Goal: Information Seeking & Learning: Learn about a topic

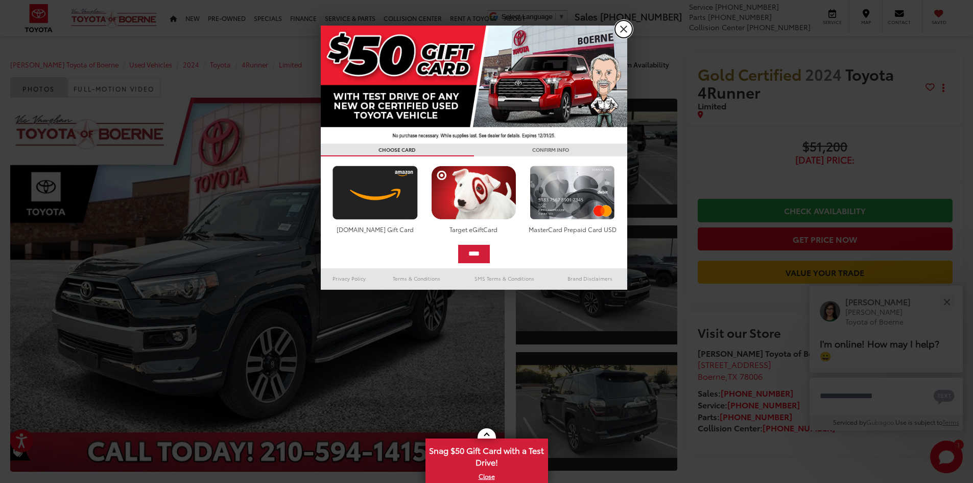
drag, startPoint x: 621, startPoint y: 25, endPoint x: 618, endPoint y: 29, distance: 5.4
click at [621, 25] on link "X" at bounding box center [623, 28] width 17 height 17
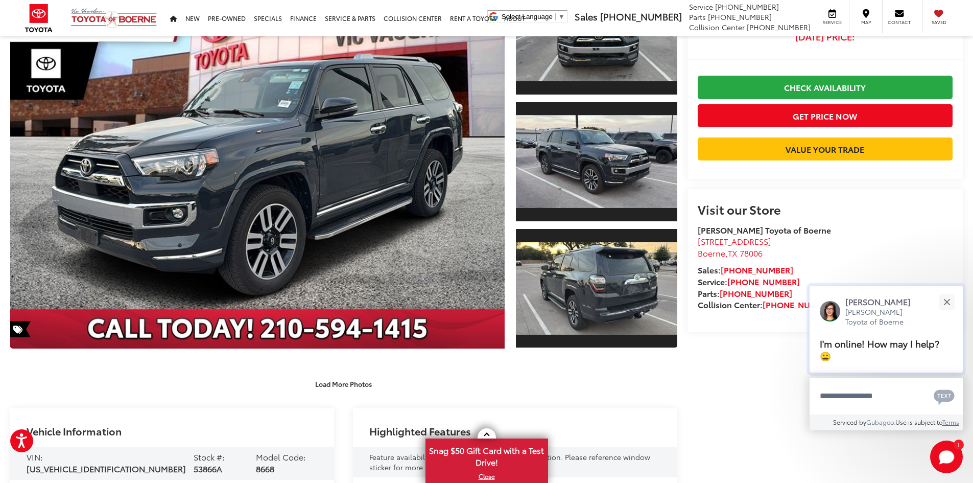
scroll to position [153, 0]
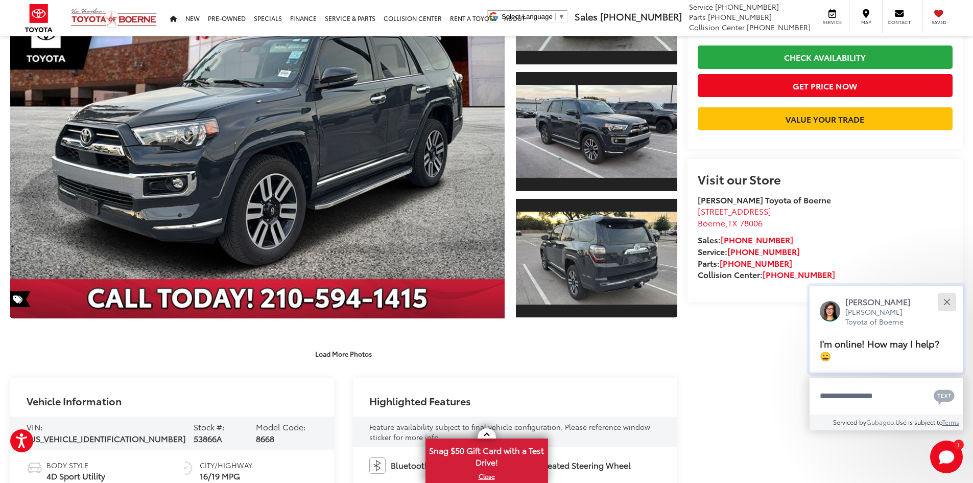
click at [949, 302] on button "Close" at bounding box center [947, 302] width 22 height 22
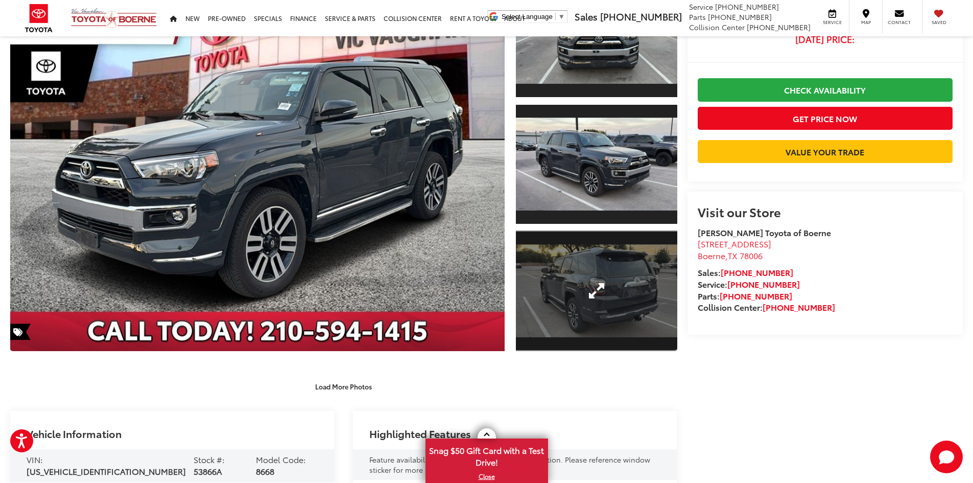
scroll to position [102, 0]
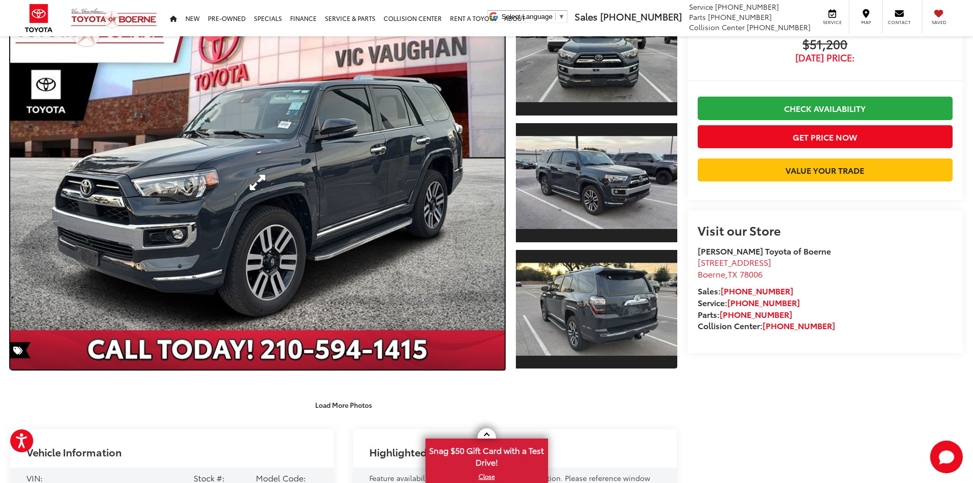
click at [430, 171] on link "Expand Photo 0" at bounding box center [257, 182] width 495 height 374
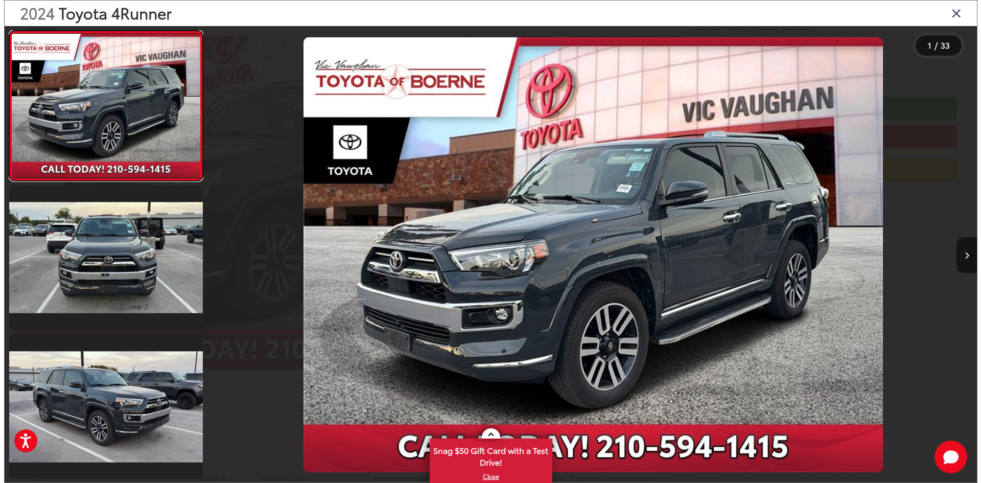
scroll to position [105, 0]
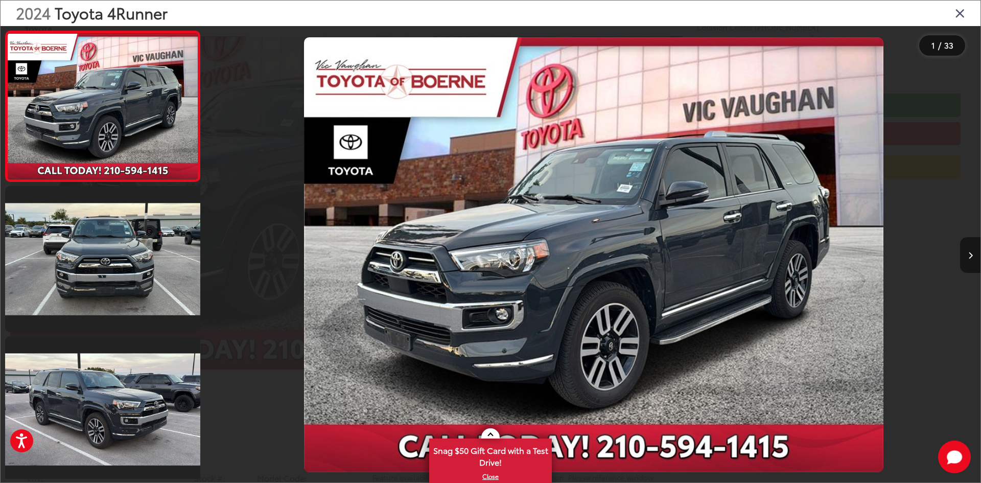
click at [969, 264] on button "Next image" at bounding box center [970, 255] width 20 height 36
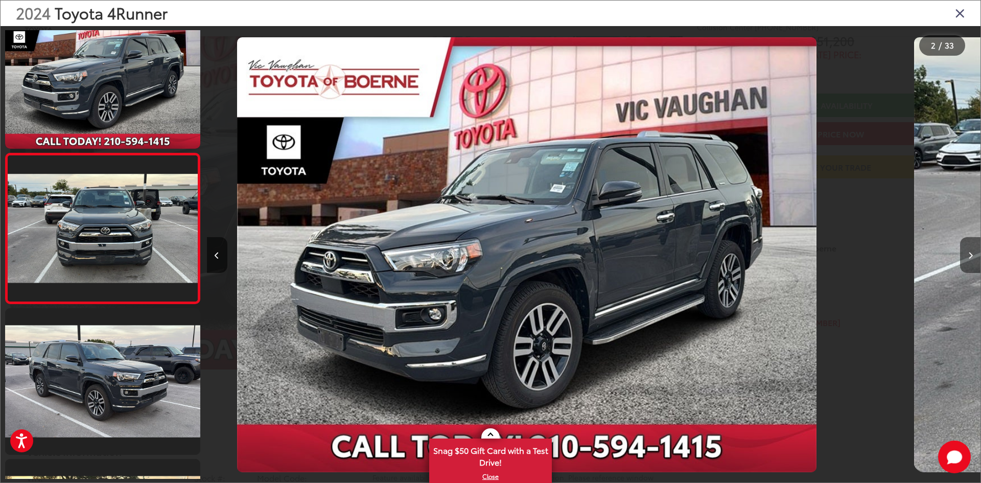
scroll to position [32, 0]
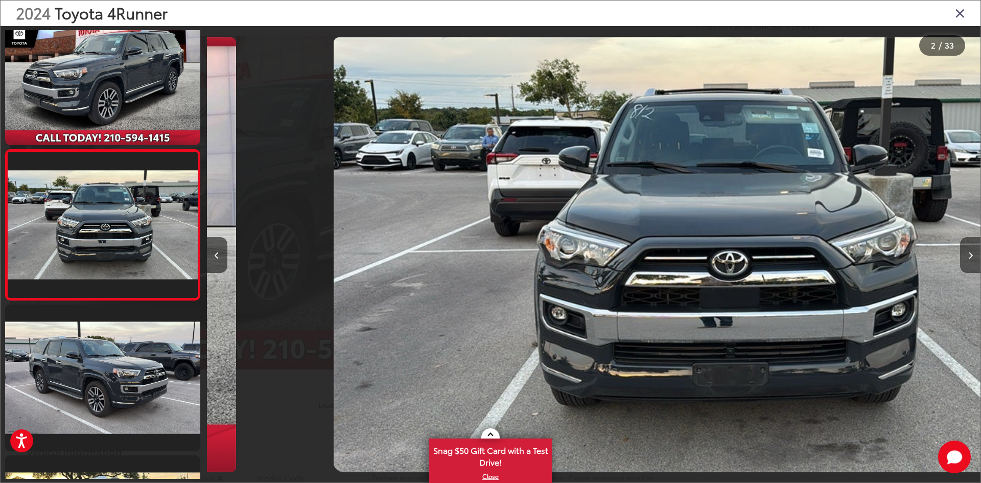
click at [969, 264] on button "Next image" at bounding box center [970, 255] width 20 height 36
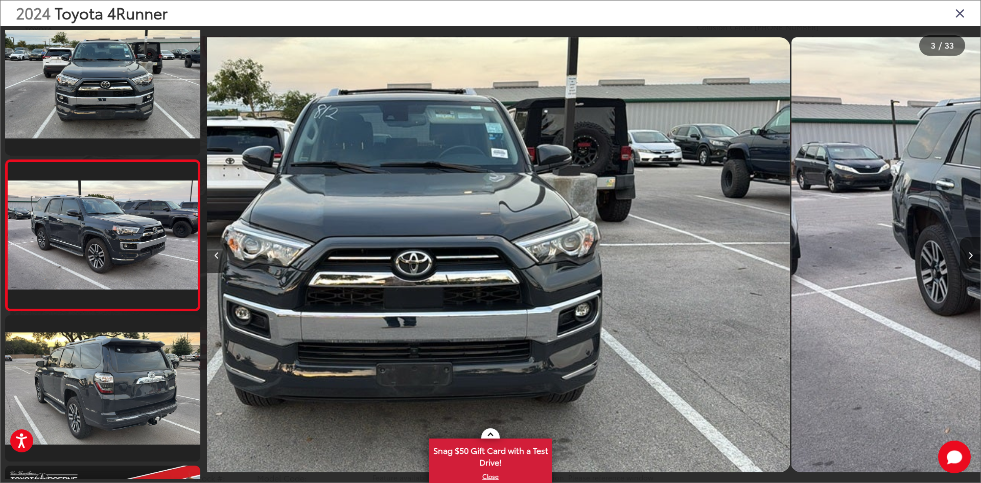
scroll to position [182, 0]
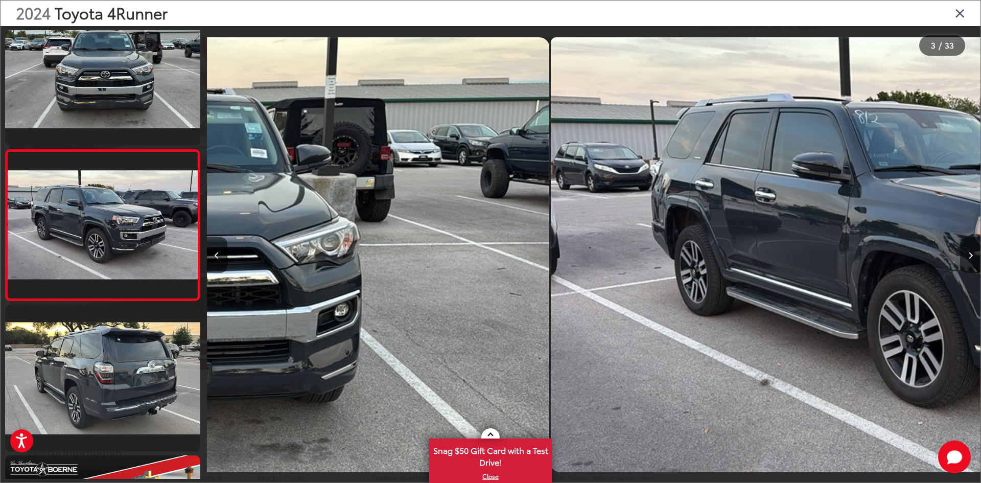
click at [969, 264] on button "Next image" at bounding box center [970, 255] width 20 height 36
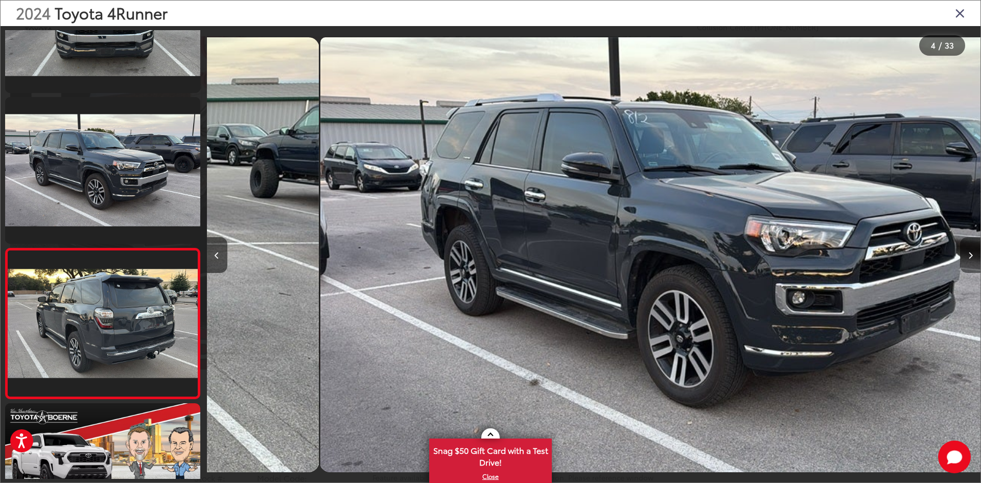
scroll to position [0, 0]
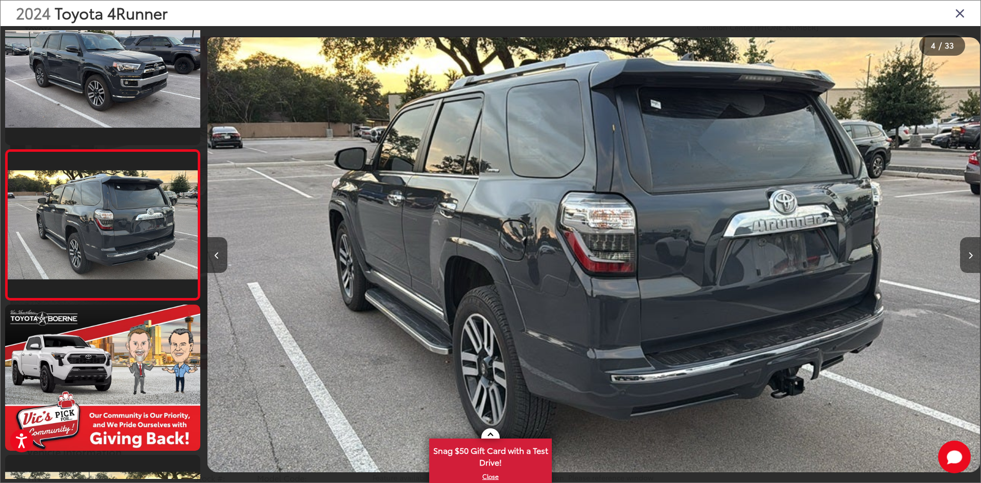
click at [969, 264] on button "Next image" at bounding box center [970, 255] width 20 height 36
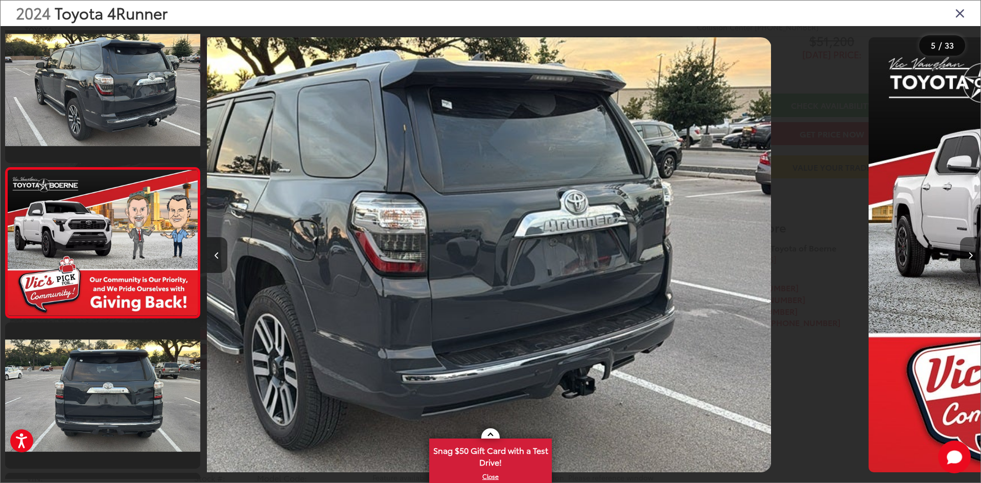
scroll to position [483, 0]
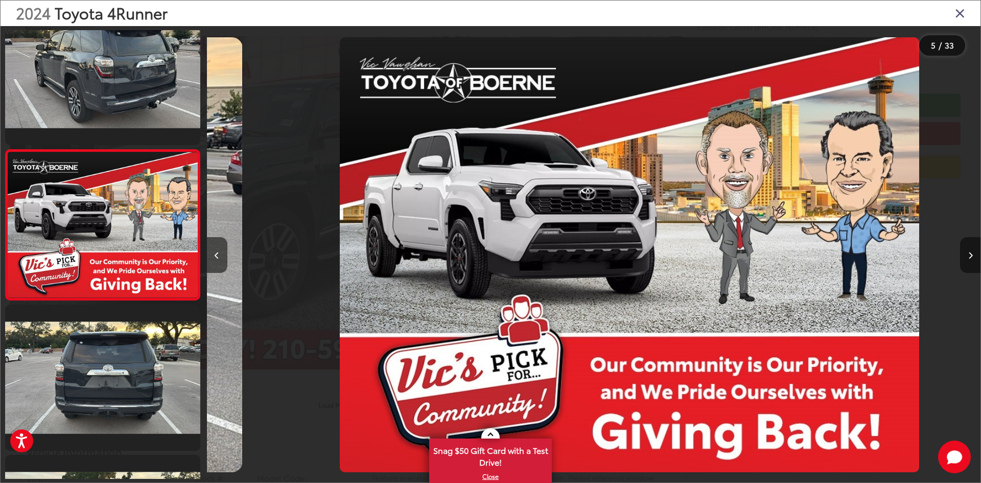
click at [969, 264] on button "Next image" at bounding box center [970, 255] width 20 height 36
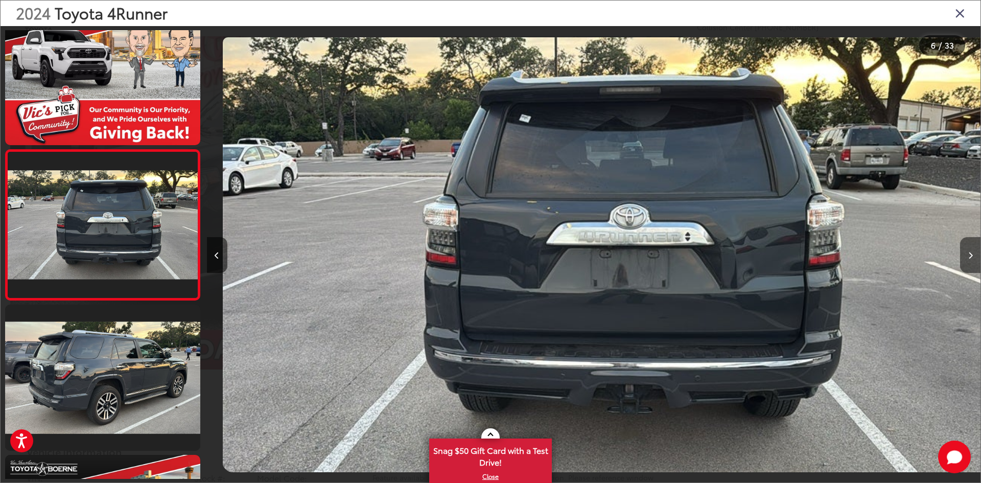
scroll to position [0, 3869]
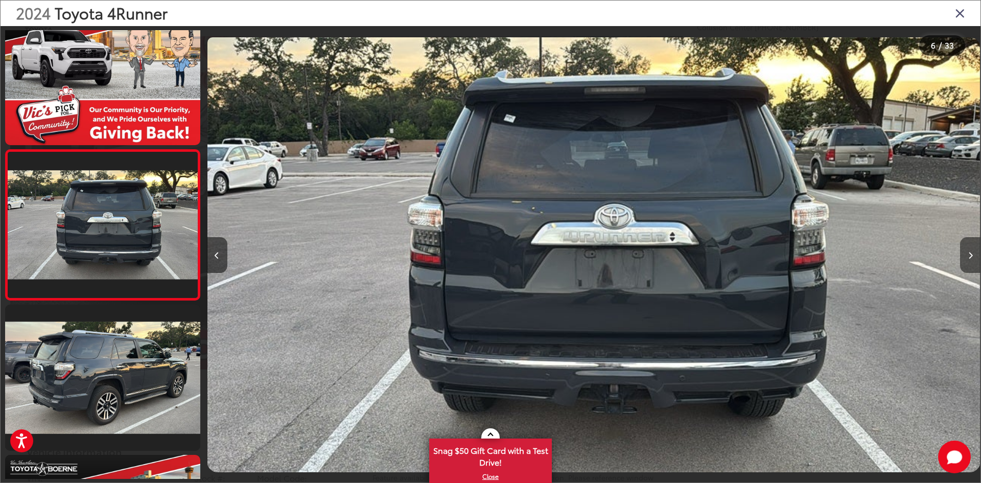
click at [969, 264] on button "Next image" at bounding box center [970, 255] width 20 height 36
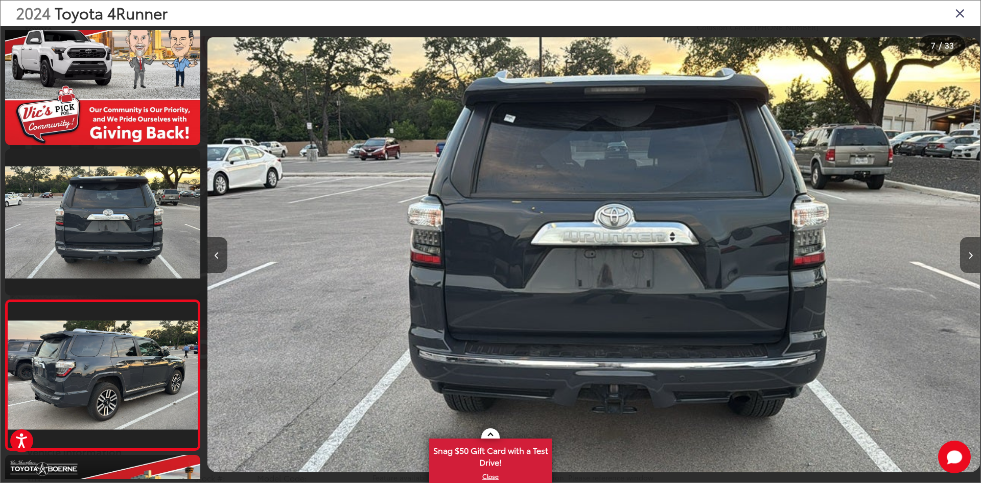
scroll to position [0, 3936]
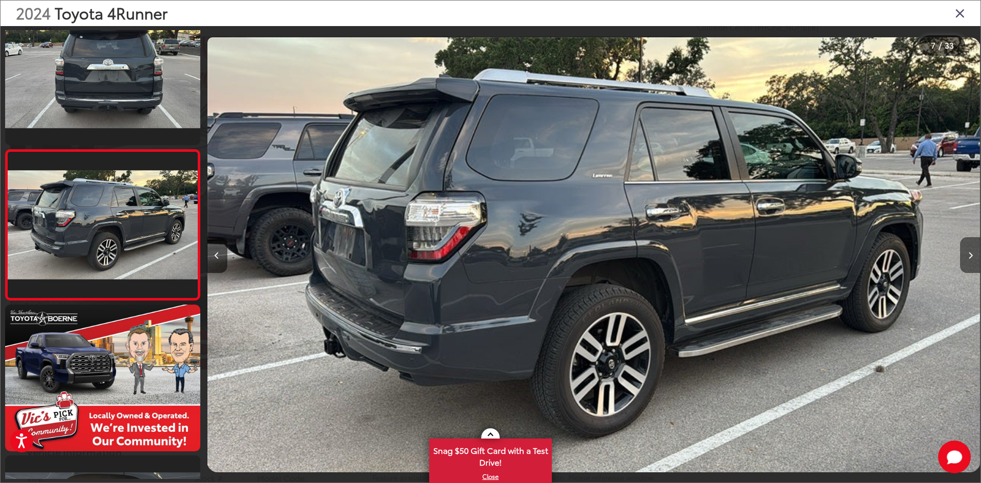
click at [969, 264] on button "Next image" at bounding box center [970, 255] width 20 height 36
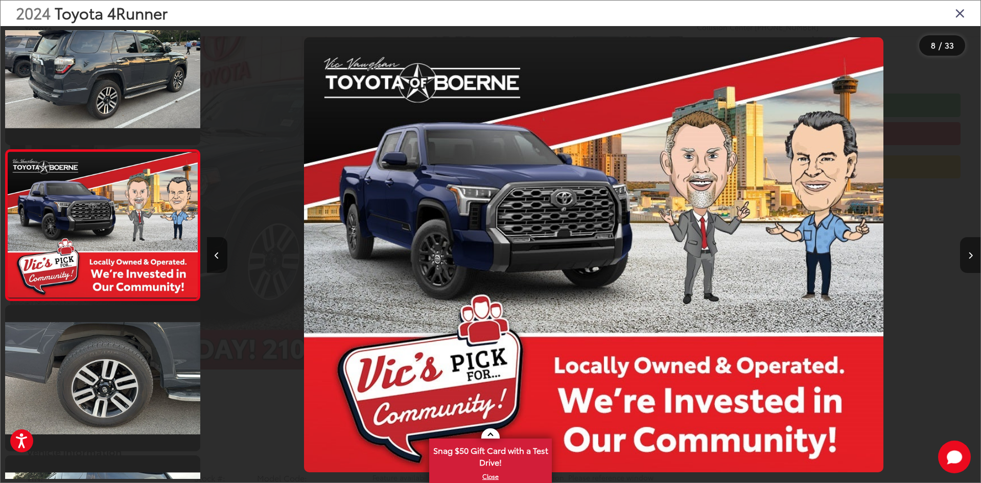
click at [969, 264] on button "Next image" at bounding box center [970, 255] width 20 height 36
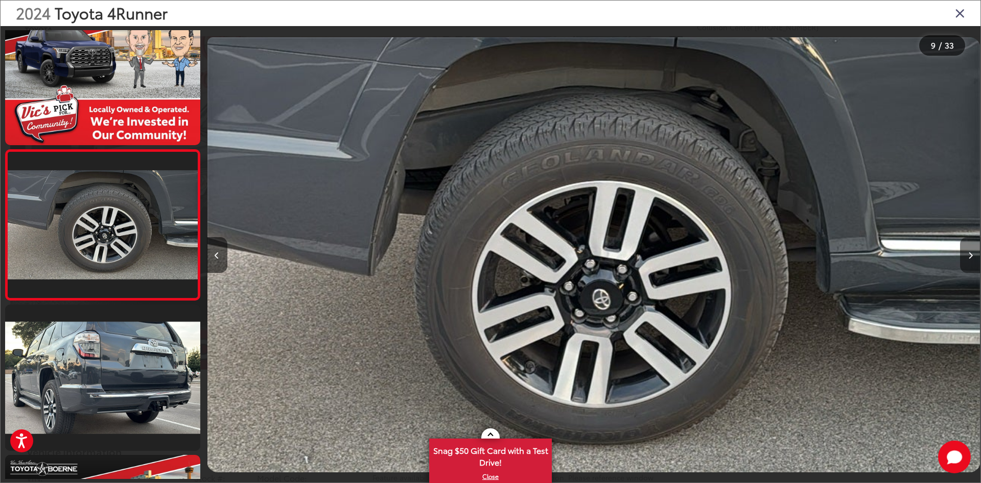
click at [969, 264] on button "Next image" at bounding box center [970, 255] width 20 height 36
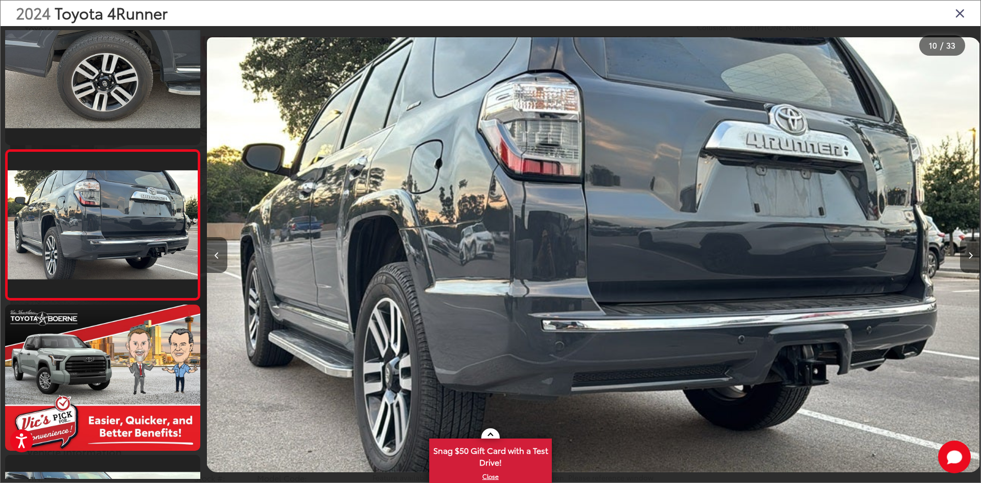
click at [969, 264] on button "Next image" at bounding box center [970, 255] width 20 height 36
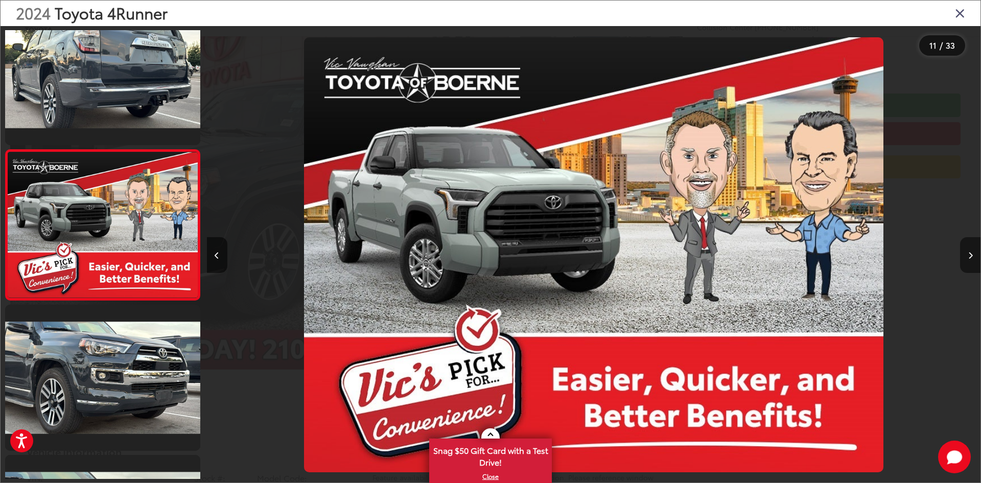
click at [969, 264] on button "Next image" at bounding box center [970, 255] width 20 height 36
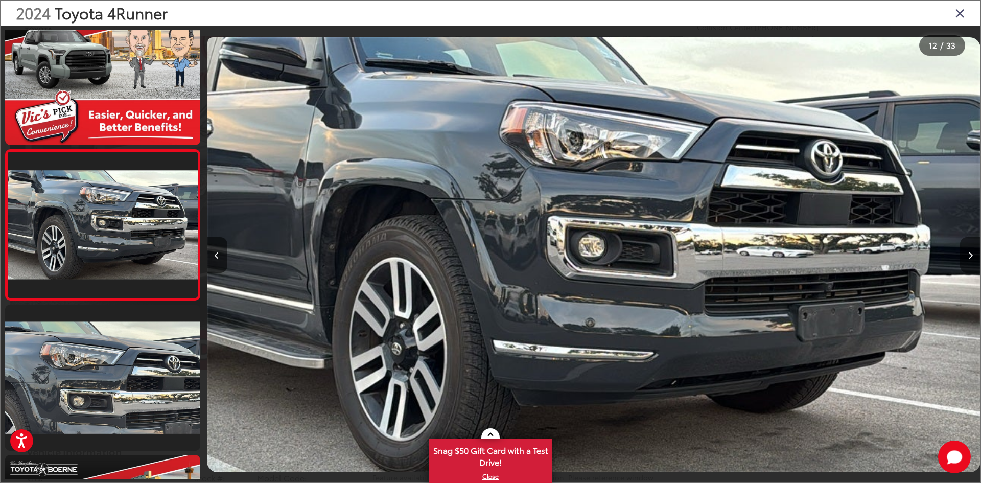
click at [969, 264] on button "Next image" at bounding box center [970, 255] width 20 height 36
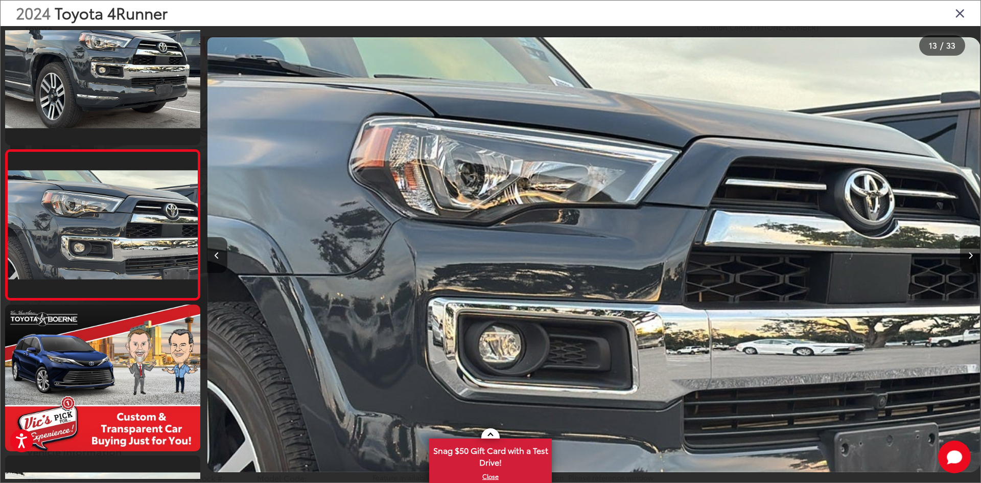
click at [969, 264] on button "Next image" at bounding box center [970, 255] width 20 height 36
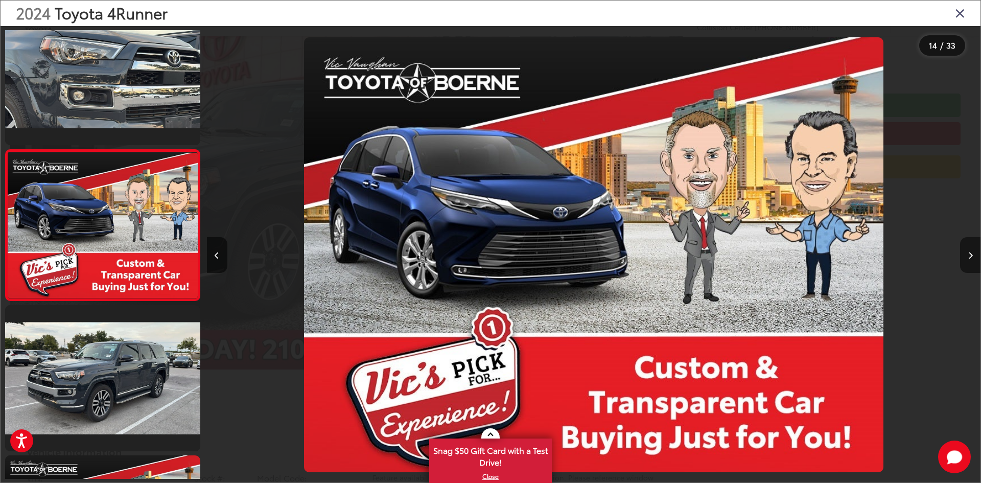
click at [968, 264] on button "Next image" at bounding box center [970, 255] width 20 height 36
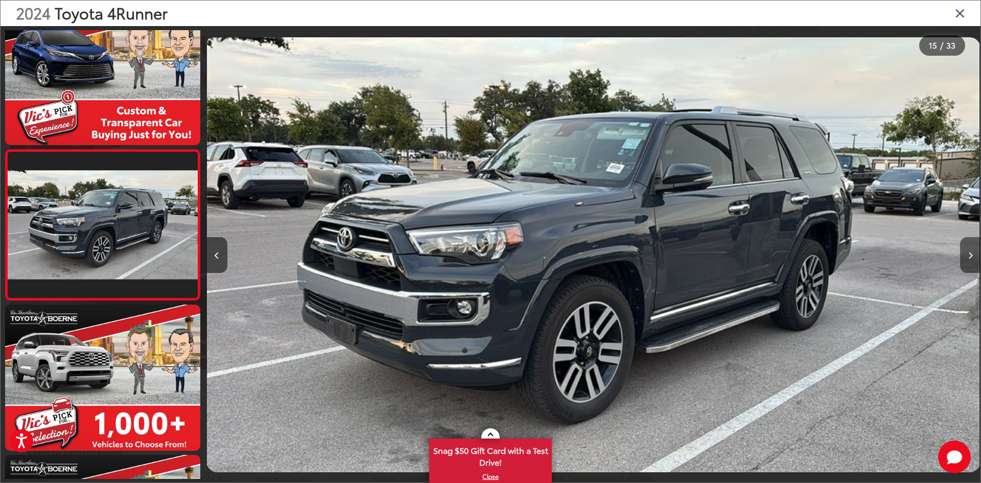
click at [967, 264] on button "Next image" at bounding box center [970, 255] width 20 height 36
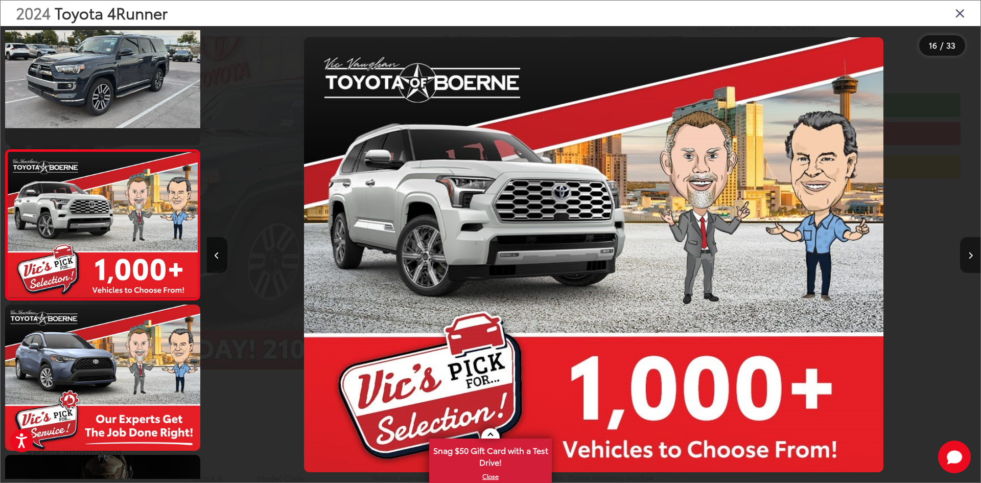
click at [967, 264] on button "Next image" at bounding box center [970, 255] width 20 height 36
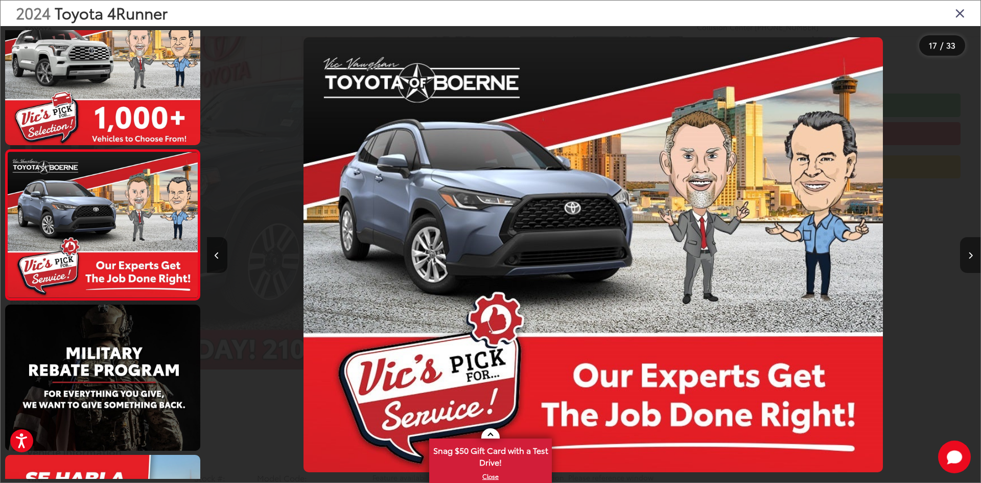
click at [967, 264] on button "Next image" at bounding box center [970, 255] width 20 height 36
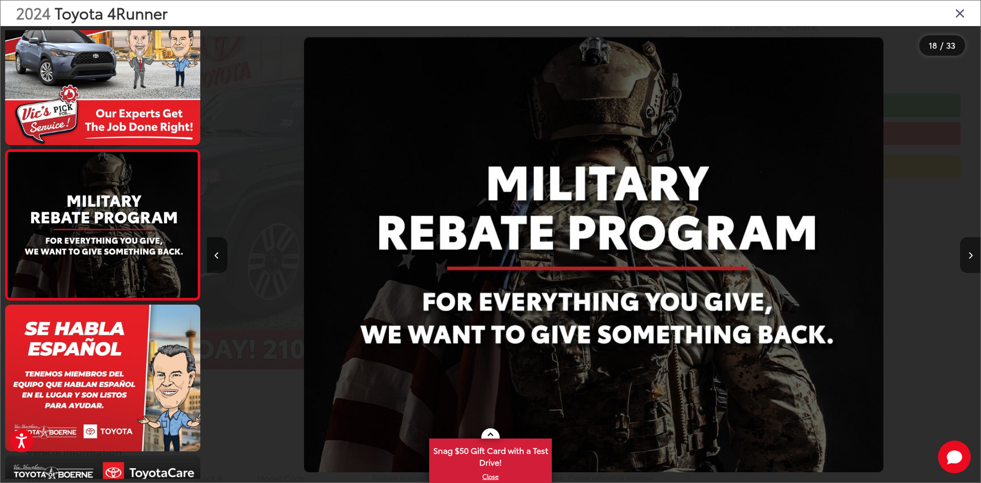
click at [967, 264] on button "Next image" at bounding box center [970, 255] width 20 height 36
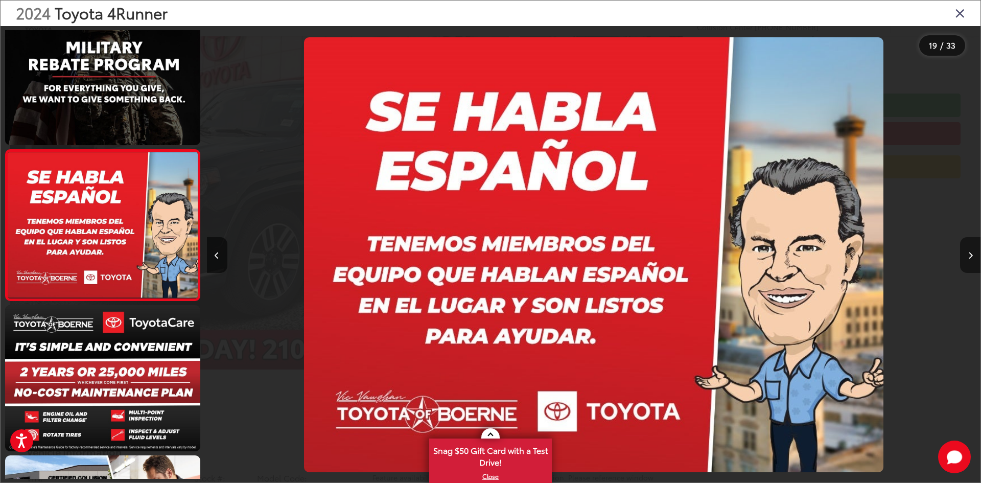
click at [967, 264] on button "Next image" at bounding box center [970, 255] width 20 height 36
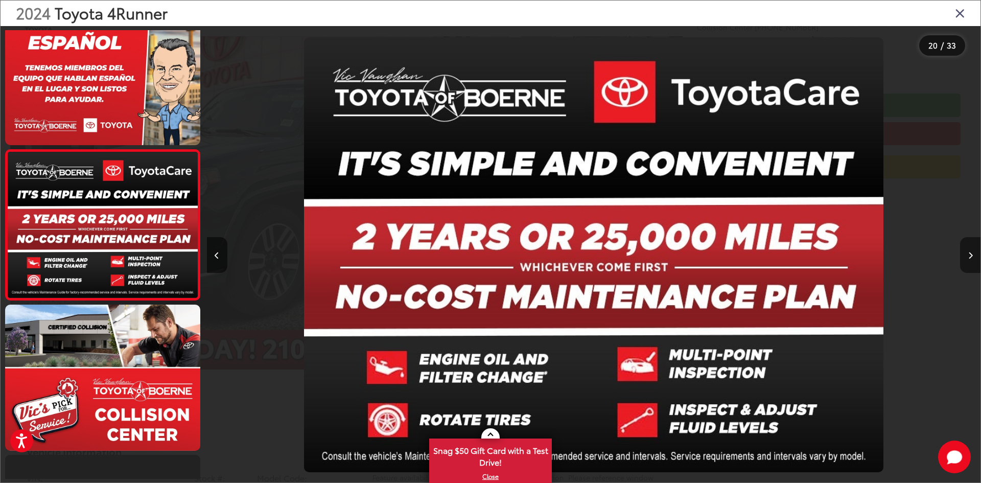
click at [967, 264] on button "Next image" at bounding box center [970, 255] width 20 height 36
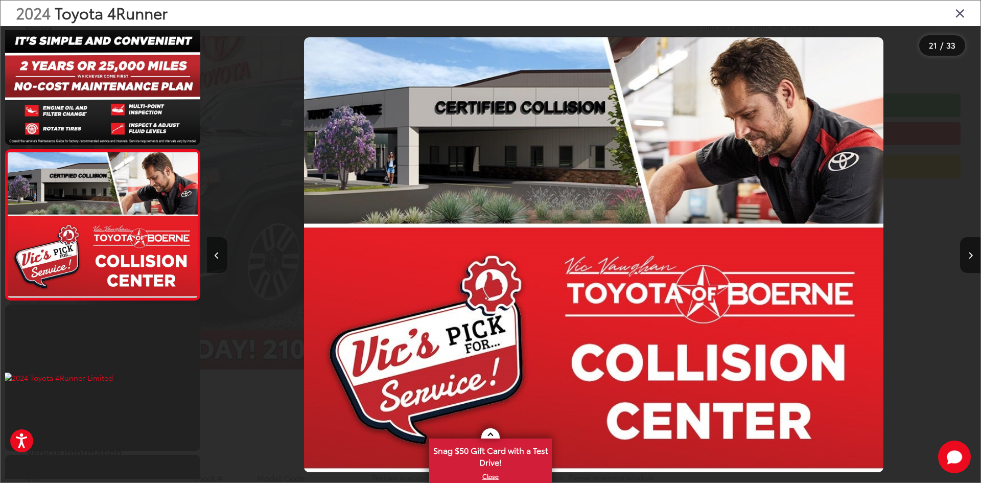
click at [215, 261] on button "Previous image" at bounding box center [217, 255] width 20 height 36
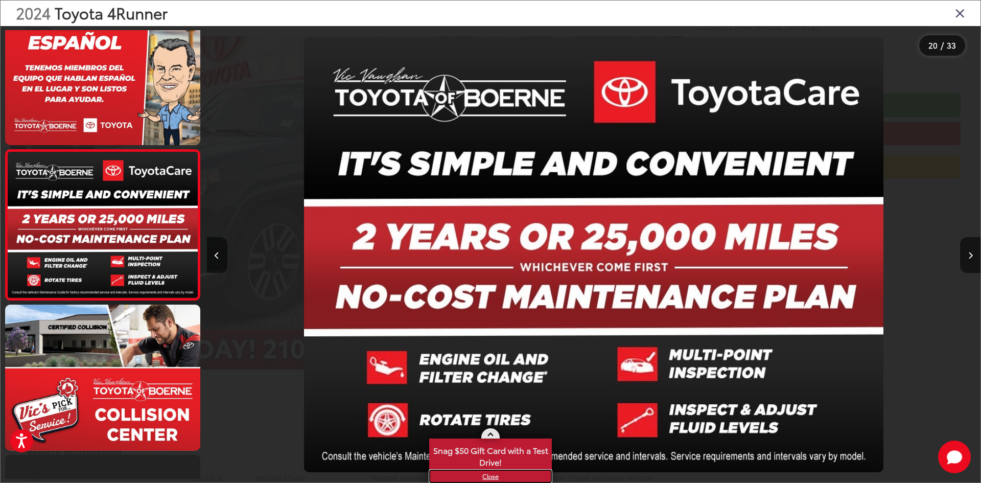
click at [491, 479] on link "X" at bounding box center [490, 476] width 121 height 11
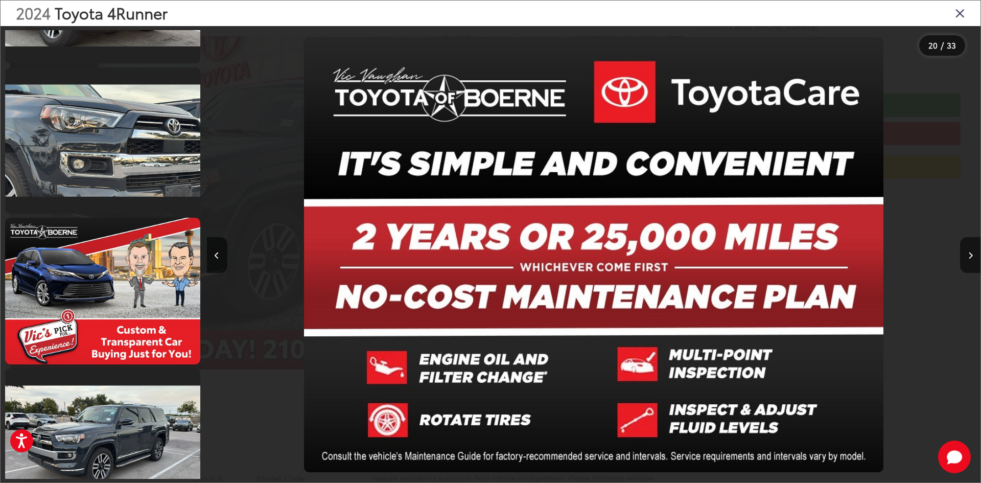
scroll to position [1613, 0]
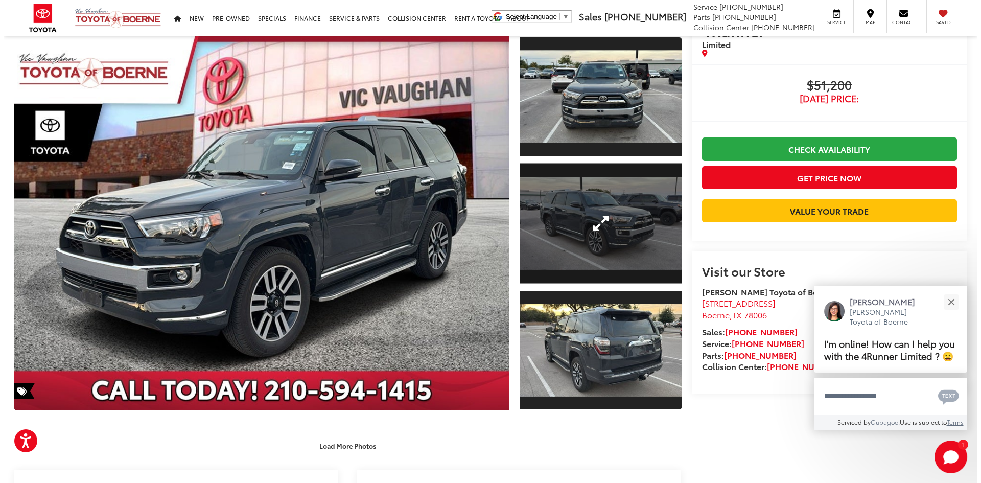
scroll to position [51, 0]
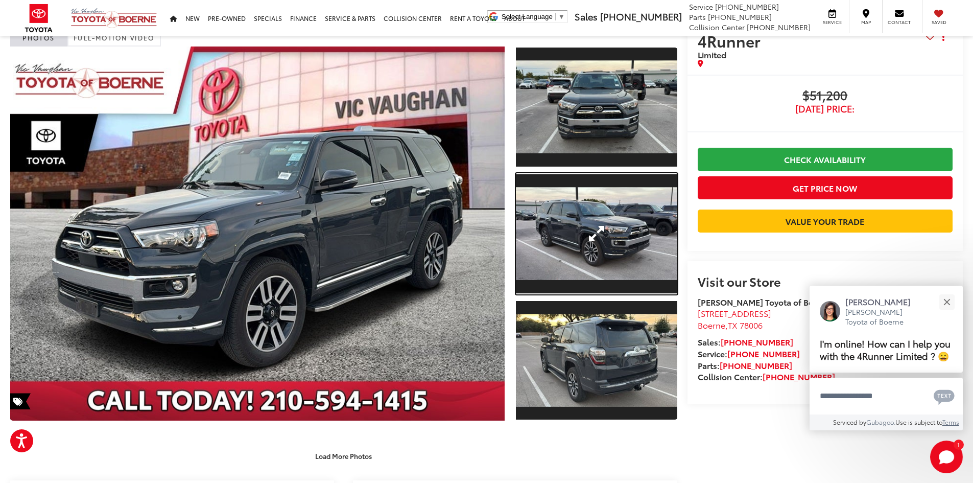
drag, startPoint x: 608, startPoint y: 247, endPoint x: 581, endPoint y: 256, distance: 28.6
click at [608, 247] on link "Expand Photo 2" at bounding box center [596, 233] width 161 height 121
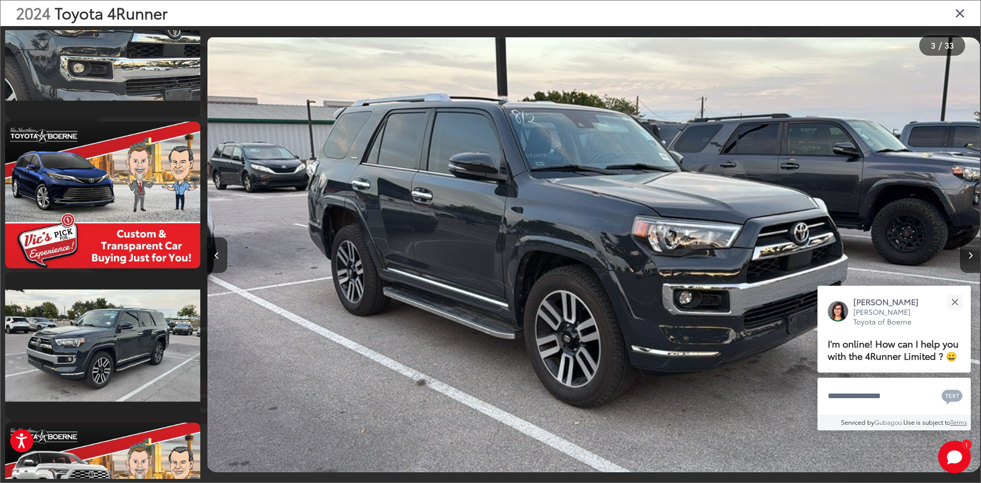
scroll to position [1817, 0]
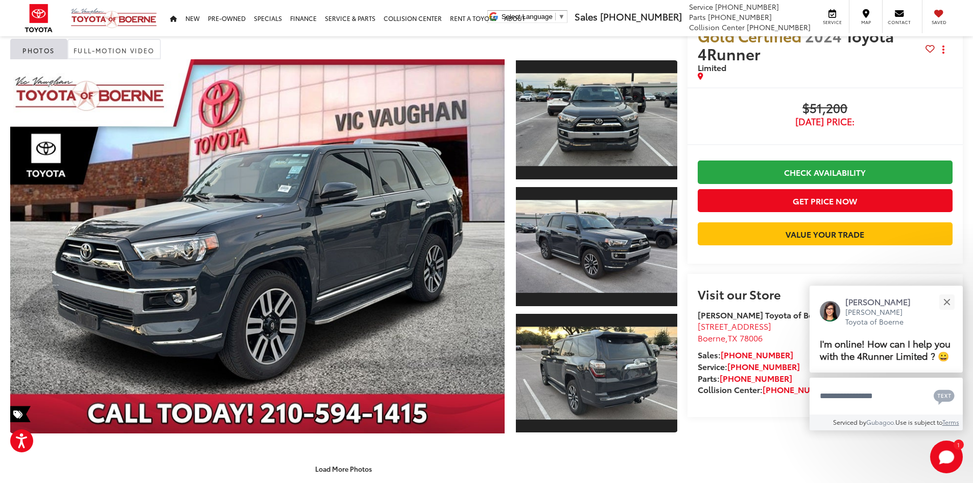
scroll to position [255, 0]
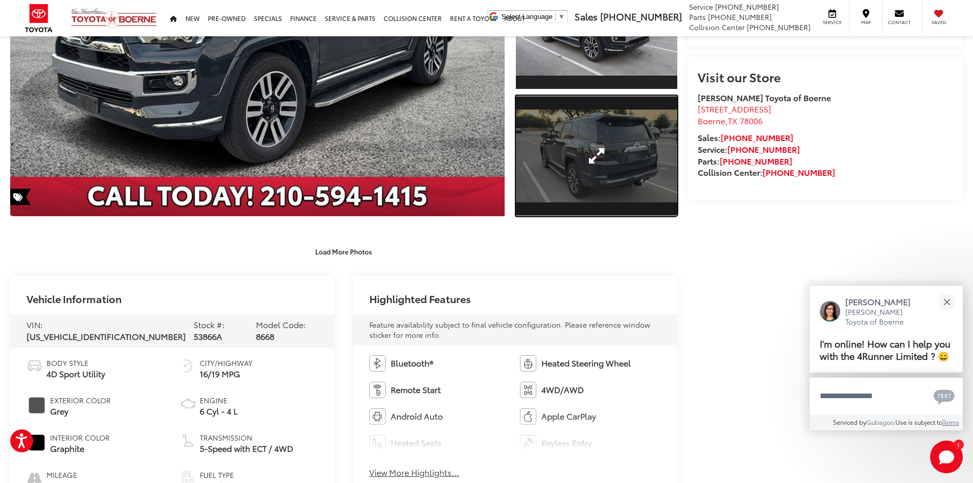
click at [644, 166] on link "Expand Photo 3" at bounding box center [596, 156] width 161 height 121
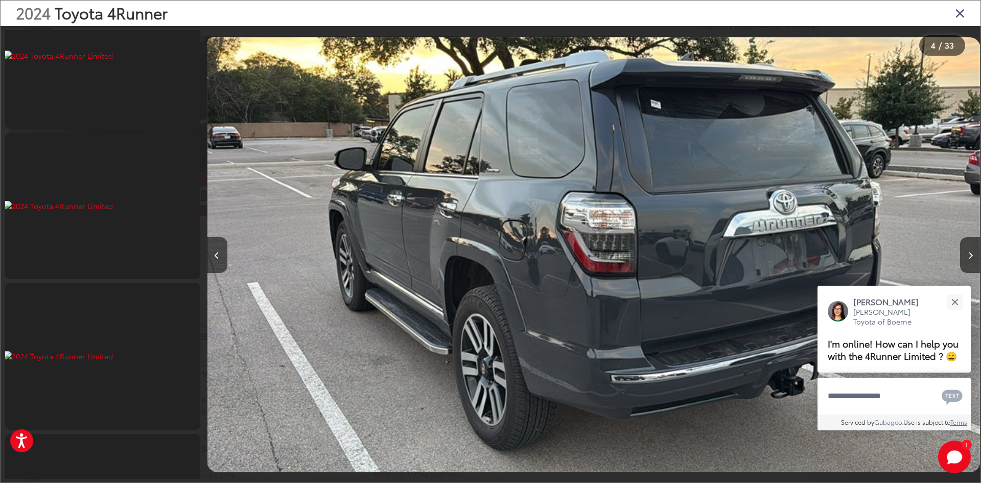
scroll to position [3398, 0]
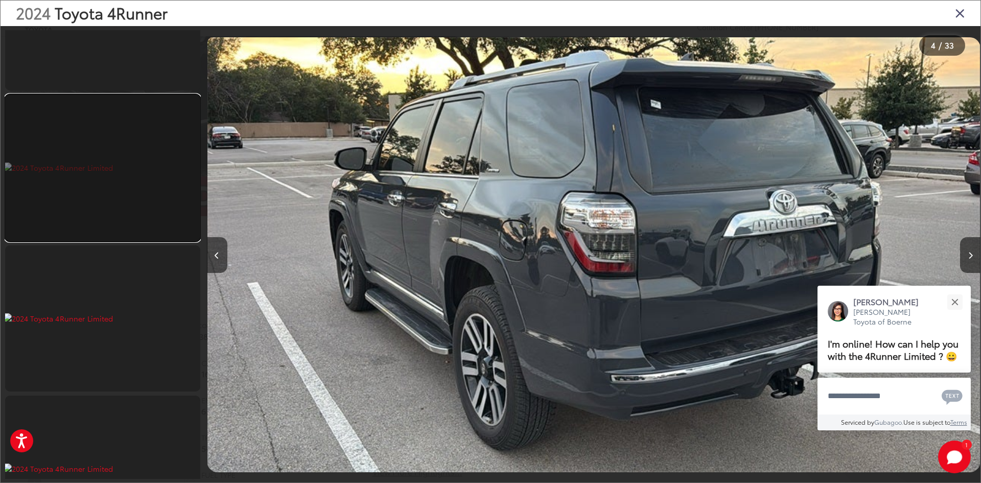
click at [115, 204] on link at bounding box center [102, 168] width 195 height 146
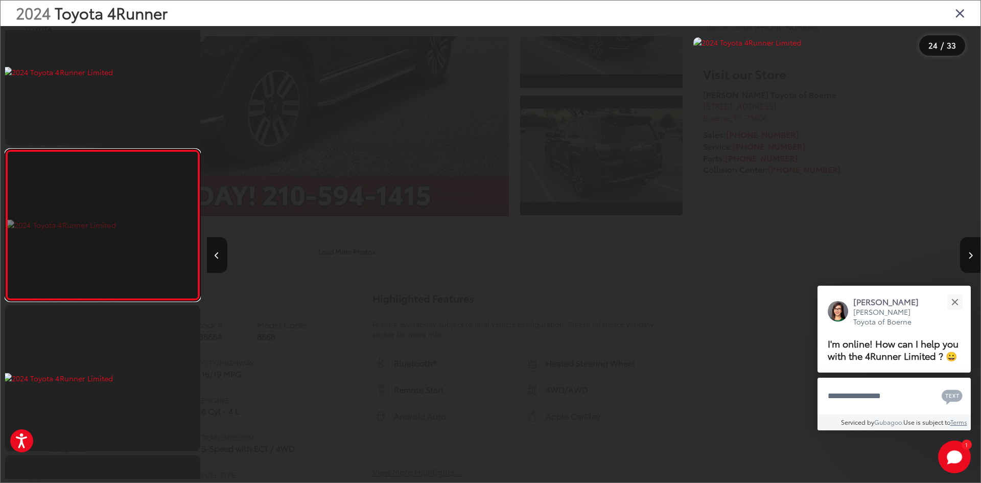
scroll to position [0, 17796]
click at [159, 235] on link at bounding box center [102, 224] width 195 height 151
